Goal: Task Accomplishment & Management: Use online tool/utility

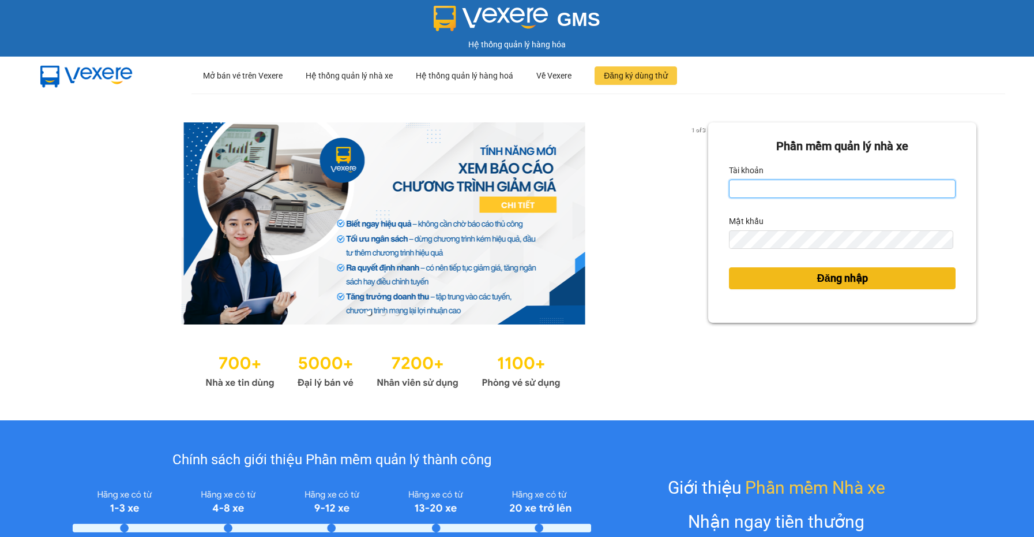
type input "nguyen1.beha"
click at [834, 275] on span "Đăng nhập" at bounding box center [843, 278] width 51 height 16
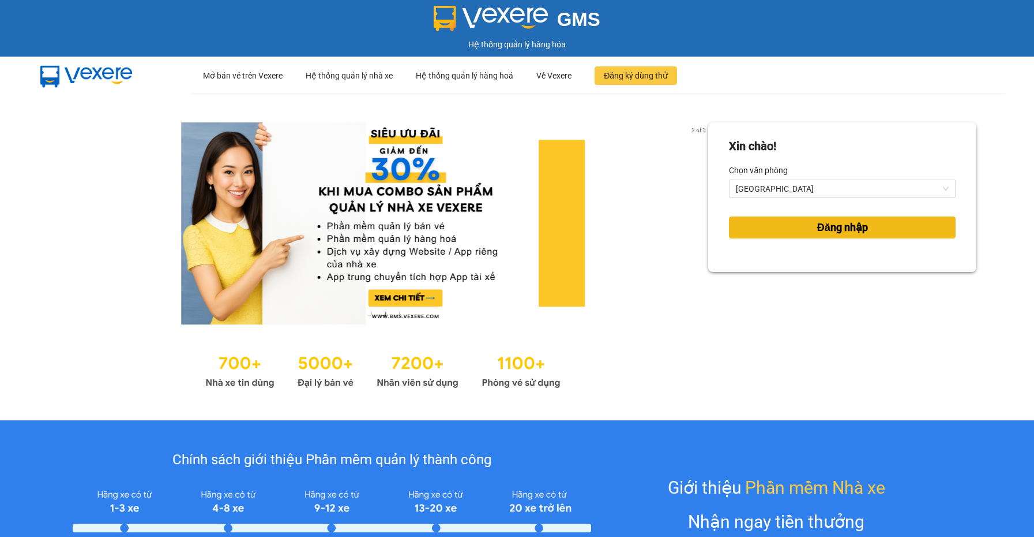
click at [824, 231] on span "Đăng nhập" at bounding box center [843, 227] width 51 height 16
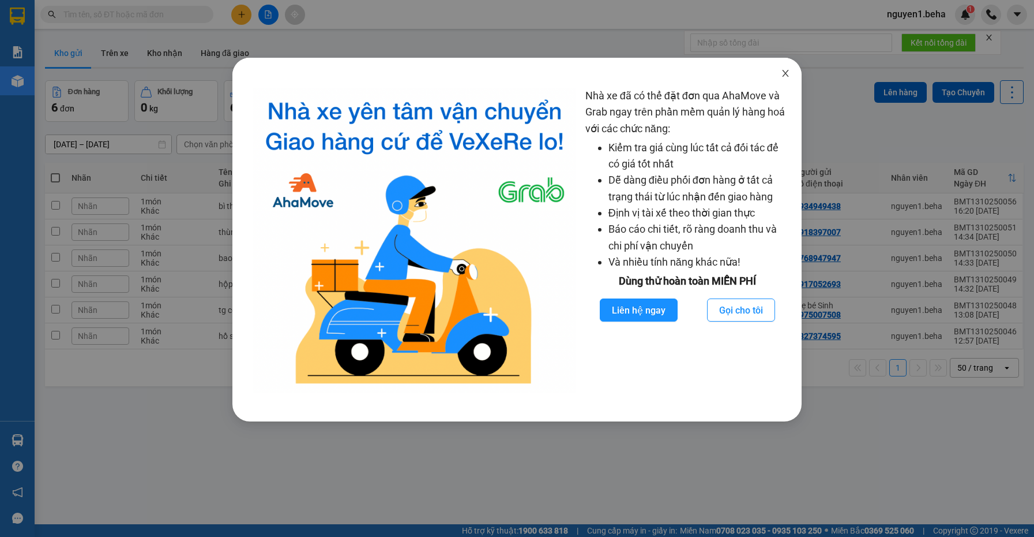
click at [785, 77] on icon "close" at bounding box center [785, 73] width 9 height 9
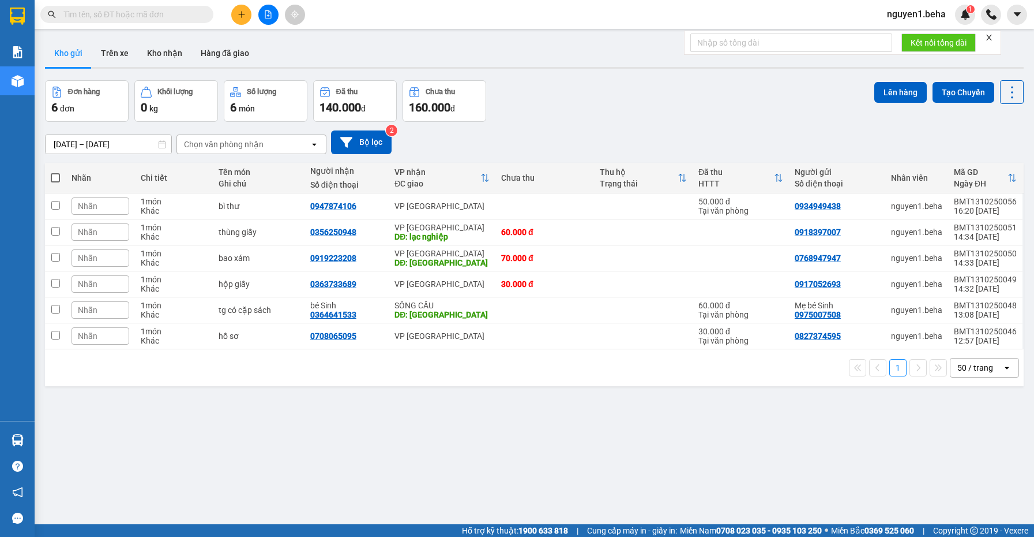
click at [988, 38] on icon "close" at bounding box center [989, 37] width 8 height 8
click at [952, 205] on icon at bounding box center [956, 206] width 8 height 8
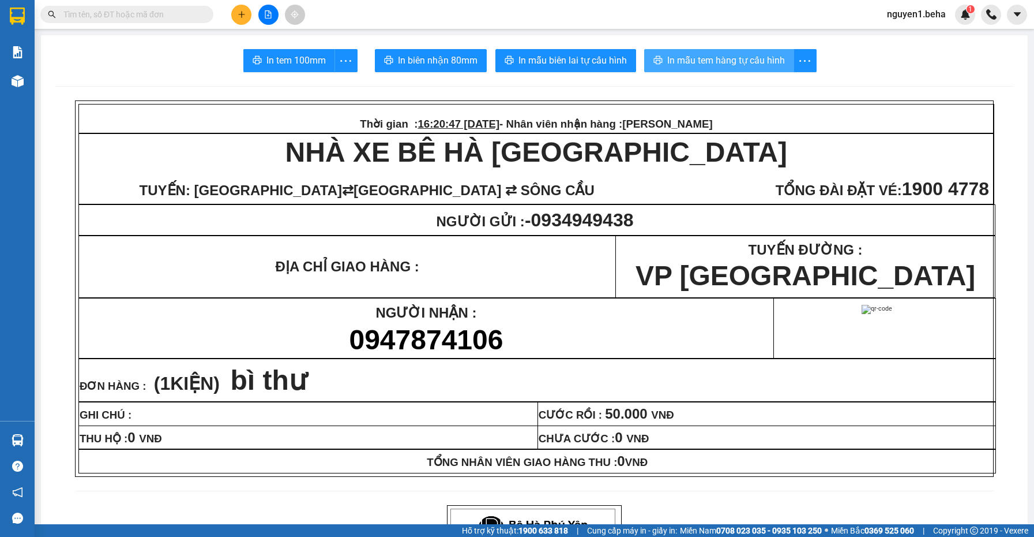
click at [727, 54] on span "In mẫu tem hàng tự cấu hình" at bounding box center [727, 60] width 118 height 14
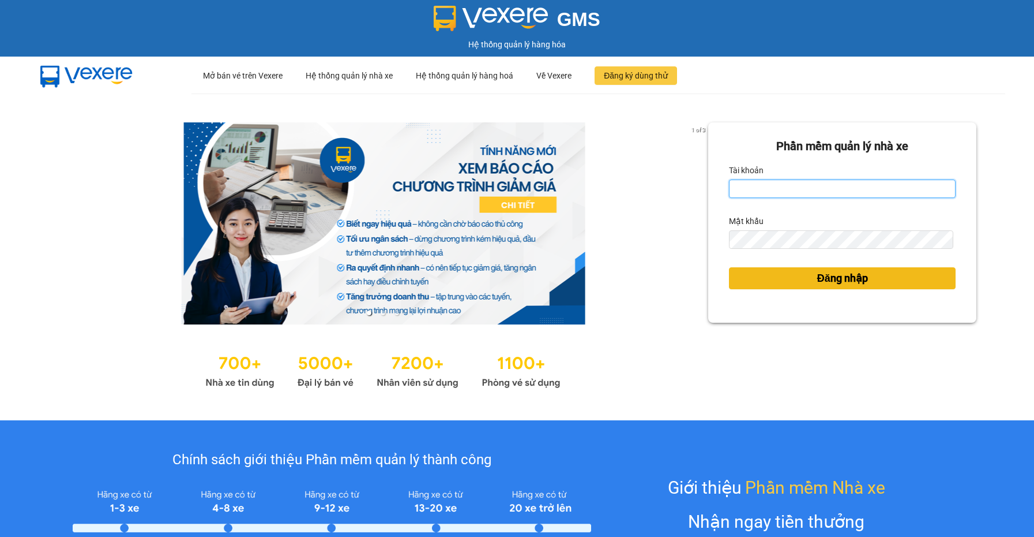
type input "nguyen1.beha"
click at [829, 278] on span "Đăng nhập" at bounding box center [843, 278] width 51 height 16
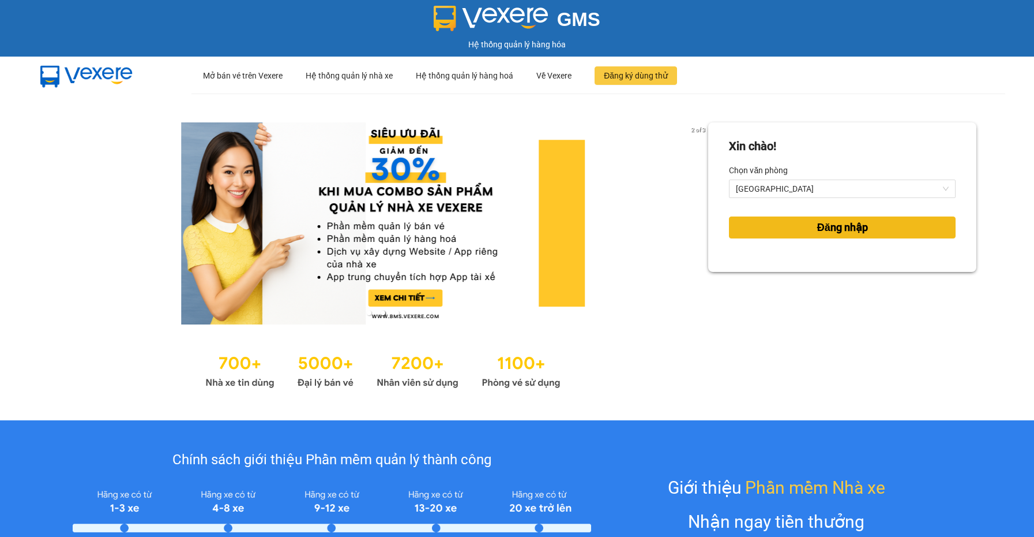
click at [818, 219] on span "Đăng nhập" at bounding box center [843, 227] width 51 height 16
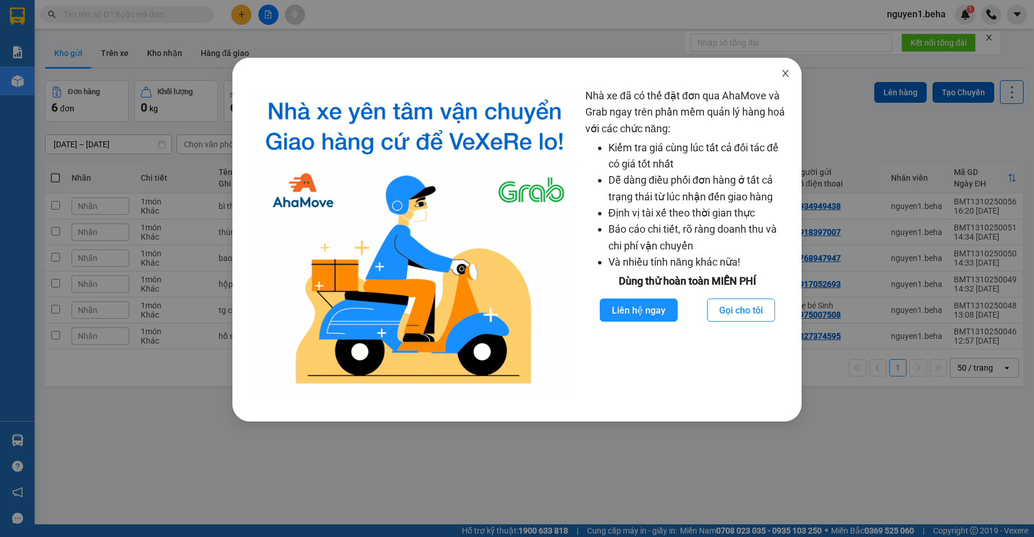
click at [784, 76] on icon "close" at bounding box center [785, 73] width 6 height 7
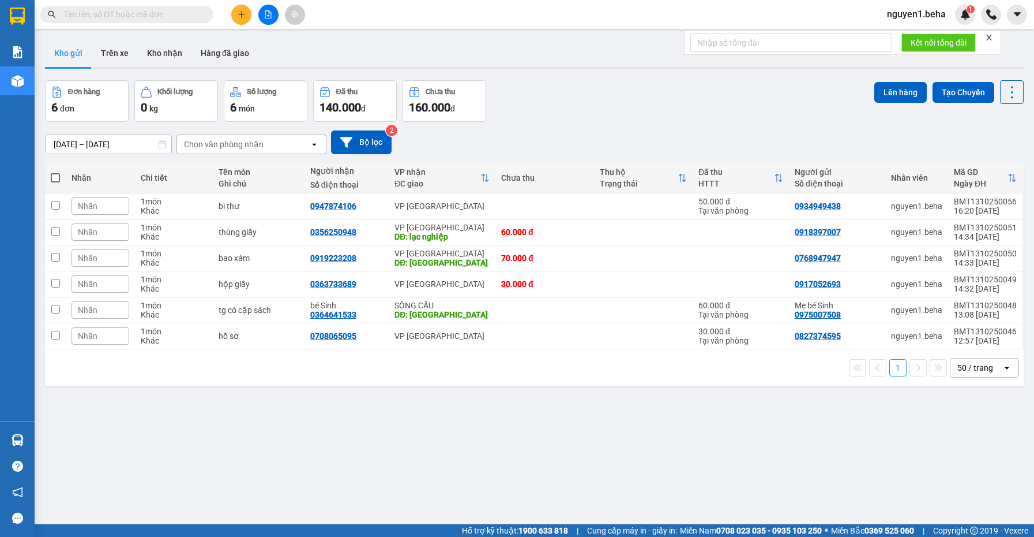
click at [146, 12] on input "text" at bounding box center [131, 14] width 136 height 13
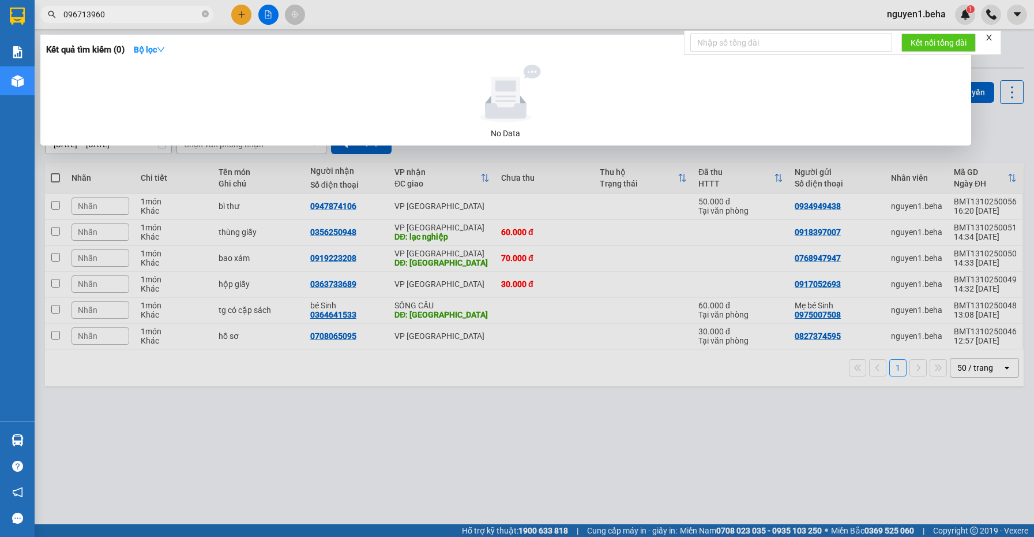
type input "0967139601"
click at [207, 16] on icon "close-circle" at bounding box center [205, 13] width 7 height 7
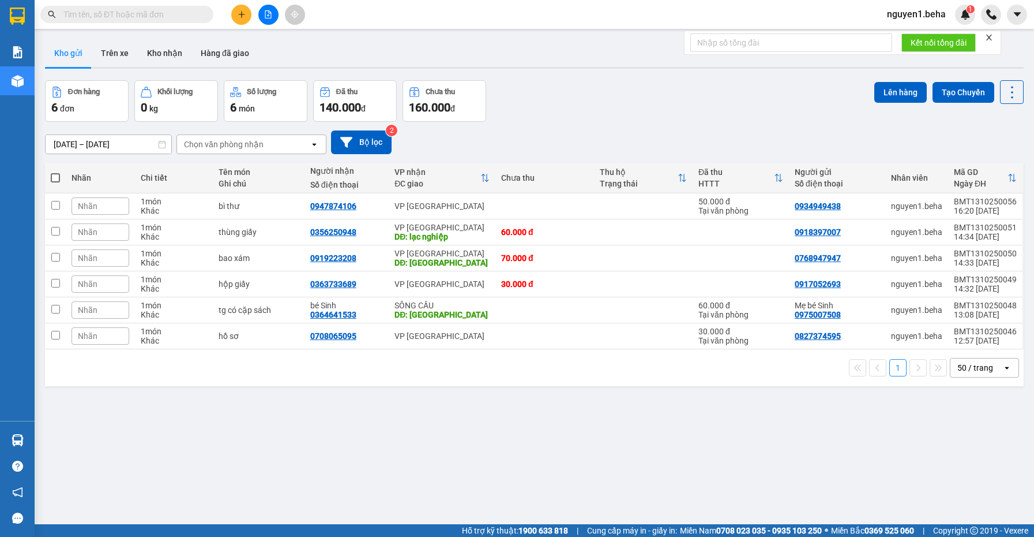
click at [173, 14] on input "text" at bounding box center [131, 14] width 136 height 13
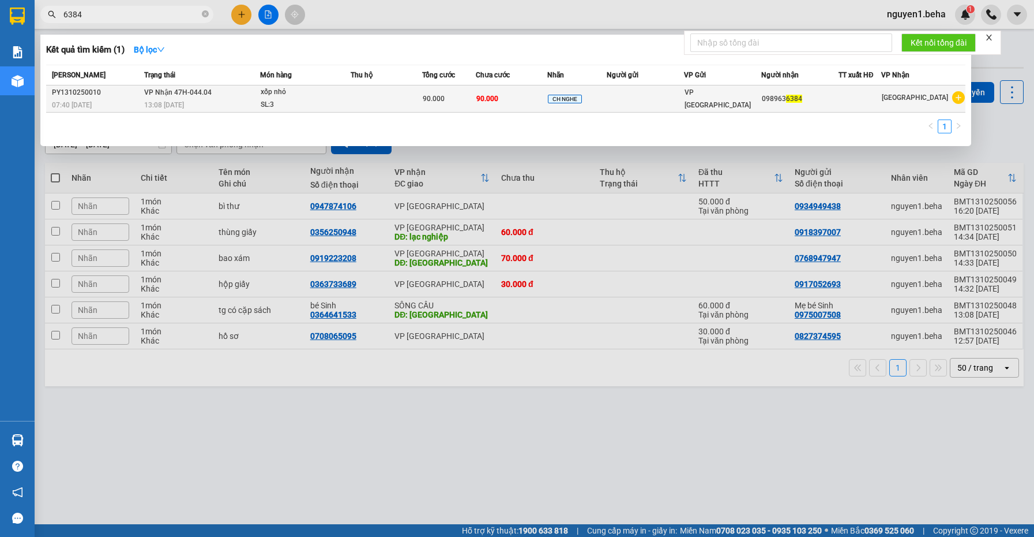
type input "6384"
click at [290, 99] on div "SL: 3" at bounding box center [304, 105] width 87 height 13
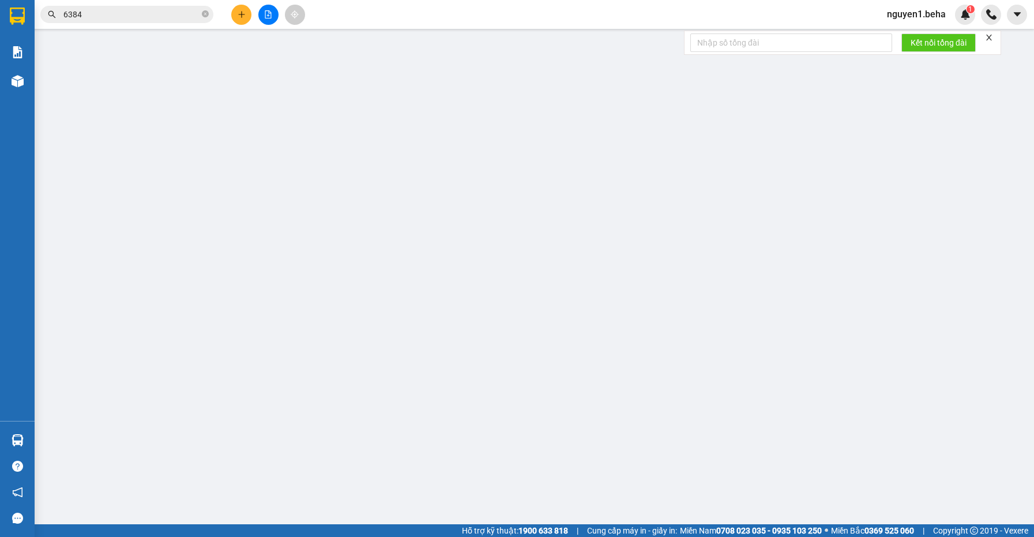
type input "0989636384"
type input "90.000"
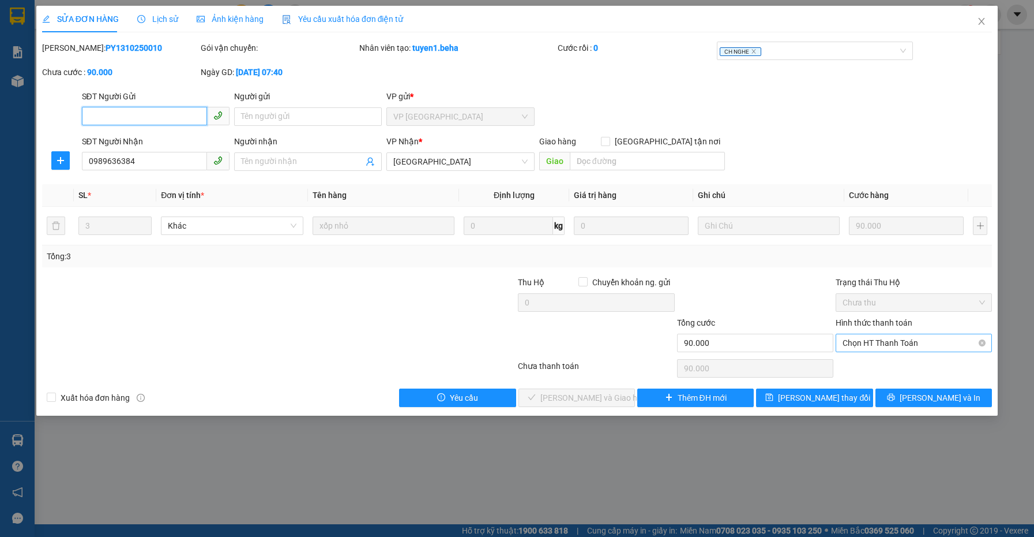
click at [920, 343] on span "Chọn HT Thanh Toán" at bounding box center [914, 342] width 143 height 17
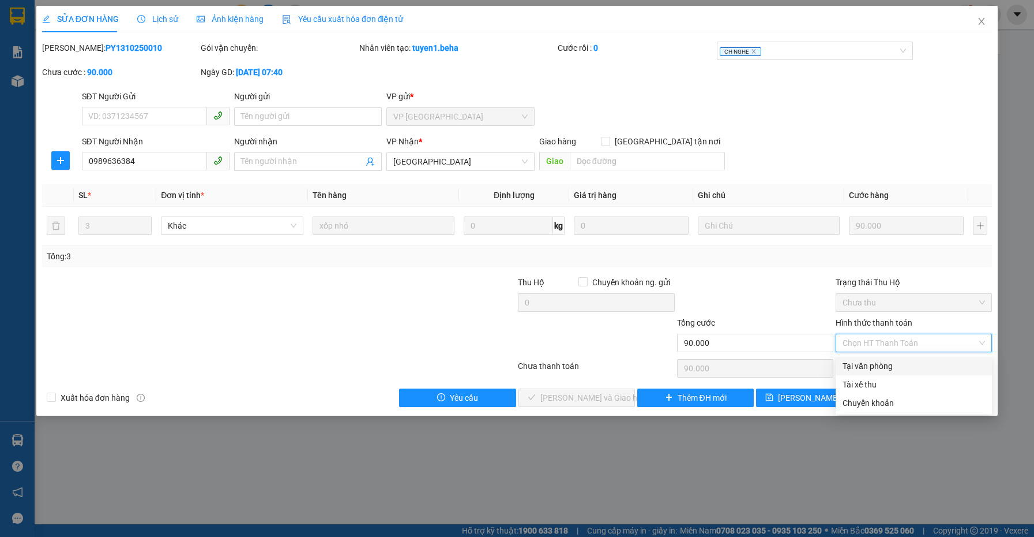
click at [877, 368] on div "Tại văn phòng" at bounding box center [914, 365] width 143 height 13
type input "0"
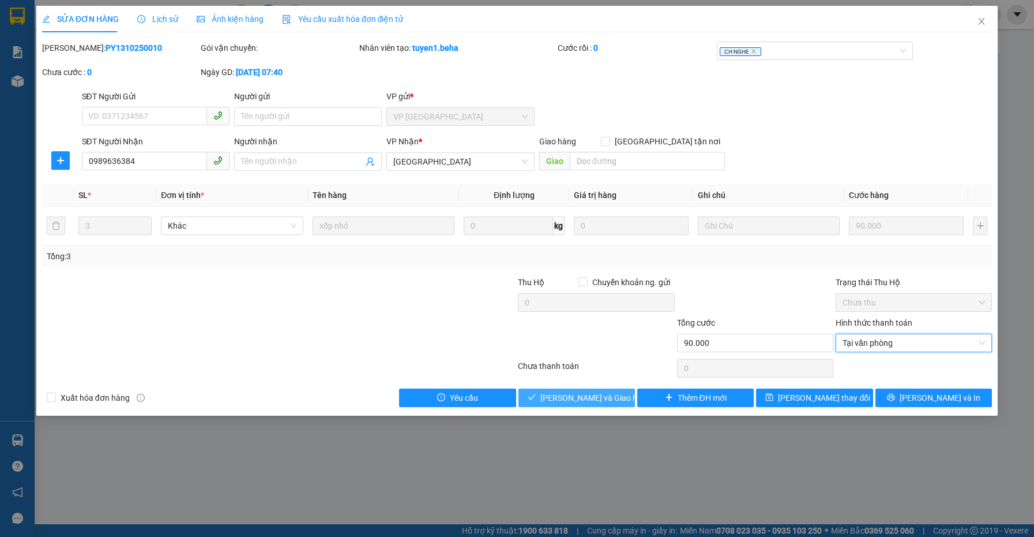
click at [580, 392] on span "[PERSON_NAME] và Giao hàng" at bounding box center [596, 397] width 111 height 13
